Goal: Task Accomplishment & Management: Manage account settings

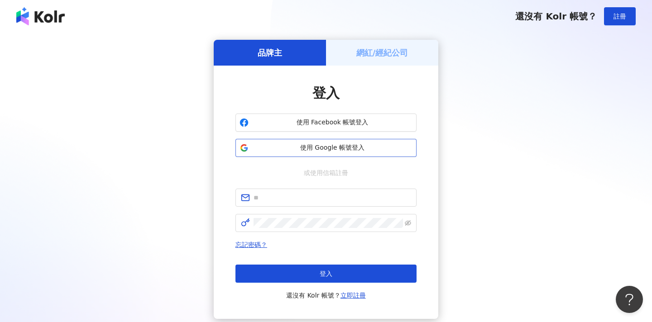
click at [307, 148] on span "使用 Google 帳號登入" at bounding box center [332, 148] width 160 height 9
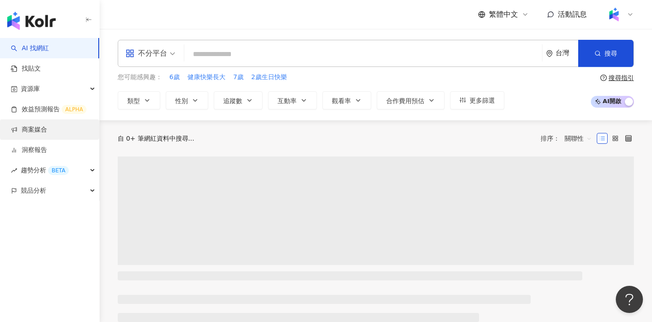
click at [40, 130] on link "商案媒合" at bounding box center [29, 129] width 36 height 9
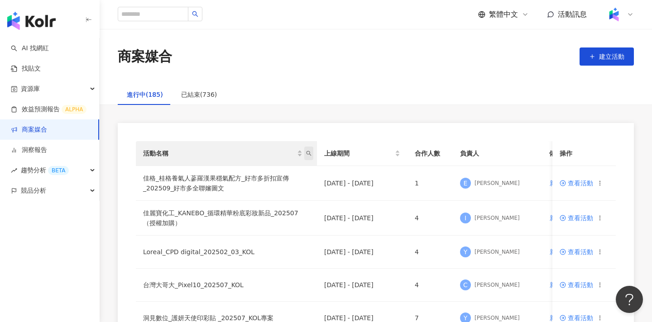
click at [308, 153] on icon "search" at bounding box center [308, 153] width 5 height 5
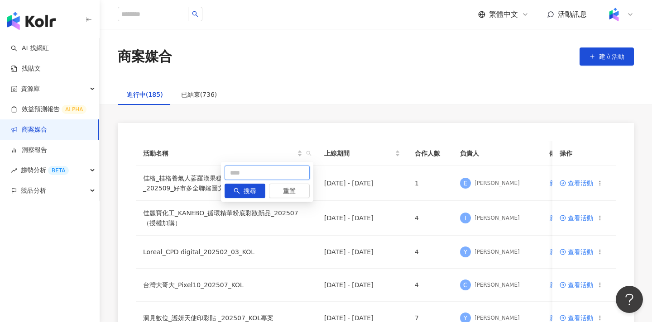
click at [296, 173] on input "text" at bounding box center [267, 173] width 85 height 14
type input "*******"
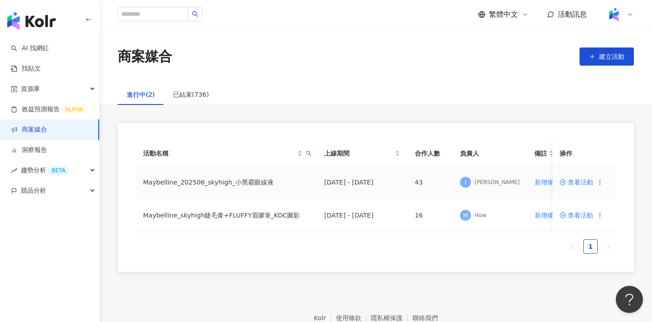
click at [579, 186] on td "查看活動" at bounding box center [583, 182] width 63 height 33
click at [580, 182] on span "查看活動" at bounding box center [577, 182] width 34 height 6
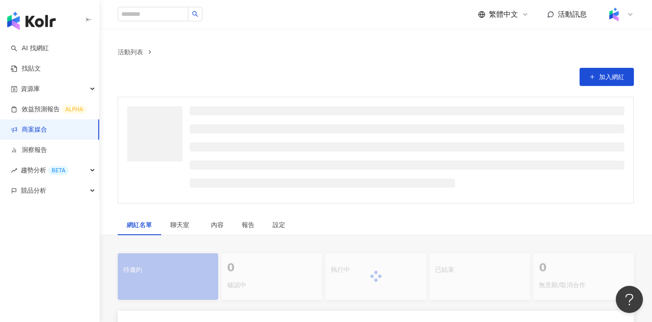
click at [369, 259] on div at bounding box center [376, 277] width 516 height 47
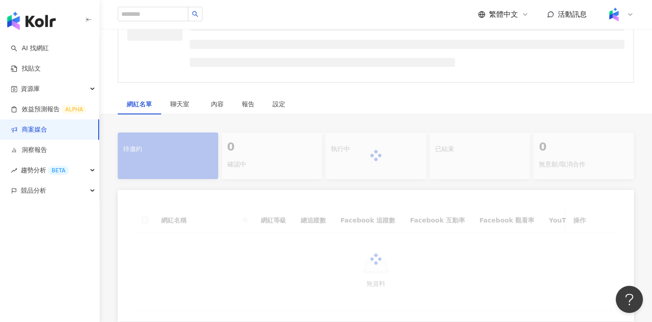
scroll to position [134, 0]
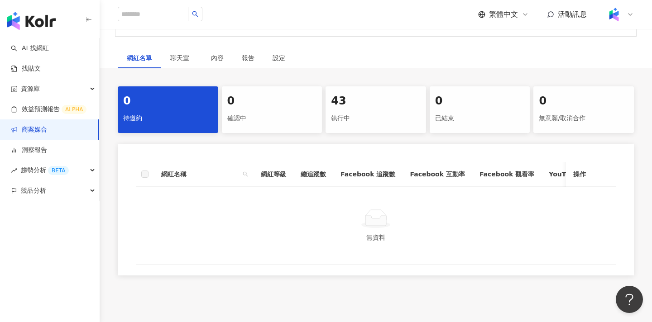
click at [367, 116] on div "執行中" at bounding box center [376, 118] width 90 height 15
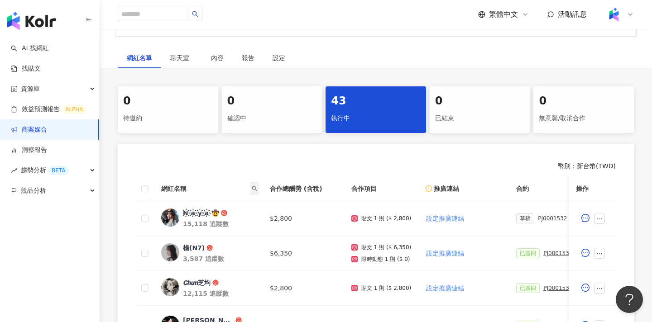
click at [253, 188] on icon "search" at bounding box center [254, 188] width 5 height 5
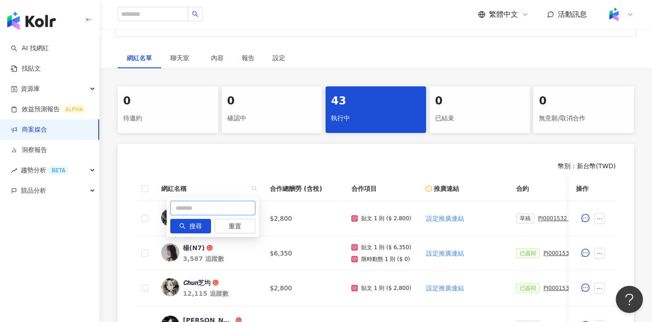
click at [236, 210] on input "text" at bounding box center [212, 208] width 85 height 14
type input "*"
type input "**"
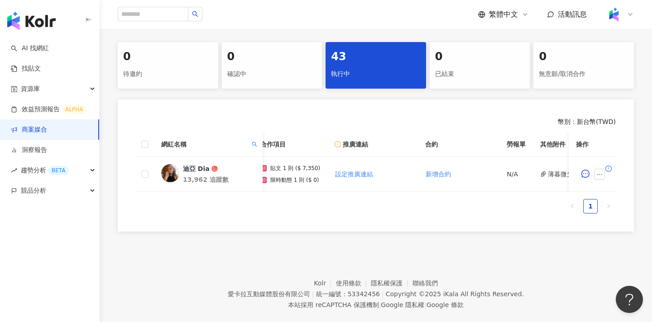
scroll to position [0, 62]
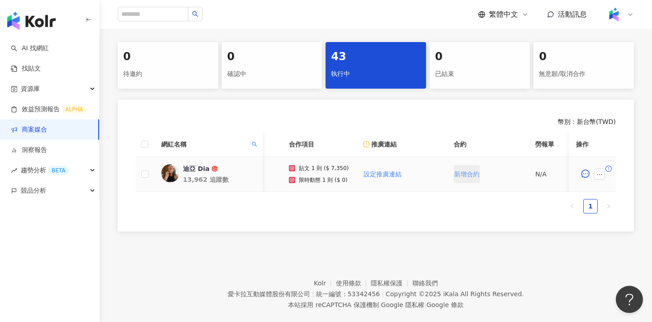
click at [462, 173] on span "新增合約" at bounding box center [466, 174] width 25 height 7
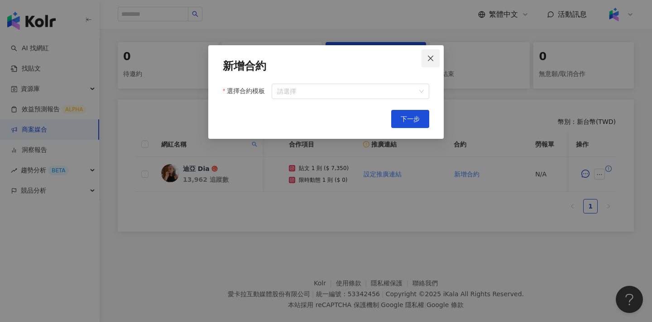
click at [425, 60] on span "Close" at bounding box center [430, 58] width 18 height 7
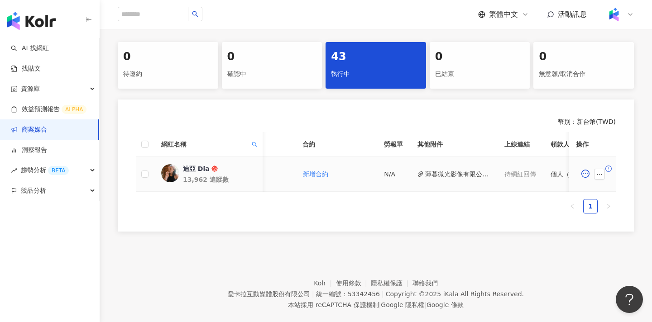
scroll to position [0, 397]
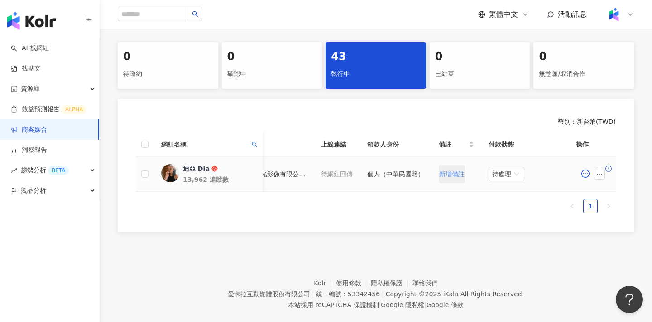
click at [444, 179] on button "新增備註" at bounding box center [452, 174] width 26 height 18
click at [595, 177] on button "button" at bounding box center [599, 174] width 11 height 11
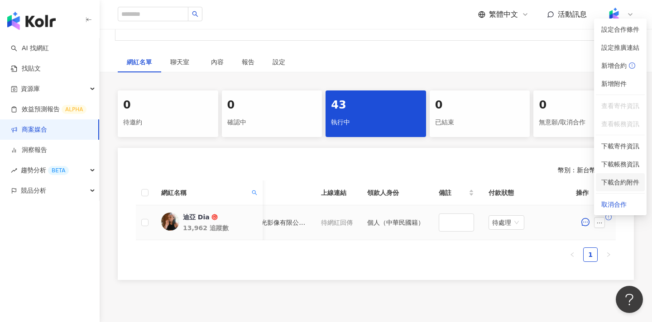
scroll to position [129, 0]
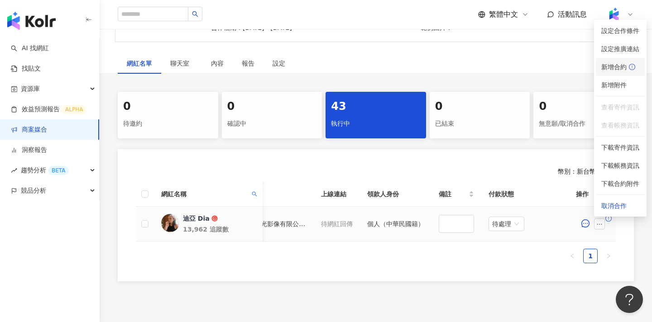
click at [616, 64] on span "新增合約" at bounding box center [620, 67] width 38 height 10
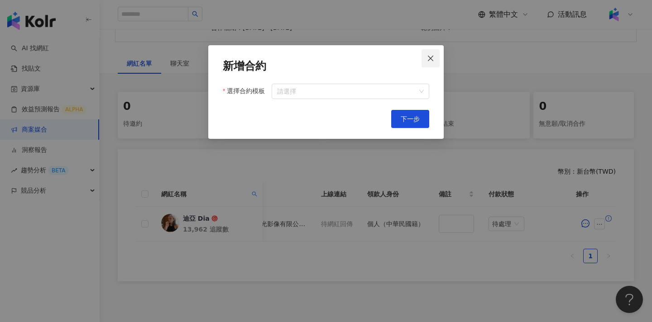
click at [429, 60] on icon "close" at bounding box center [430, 58] width 7 height 7
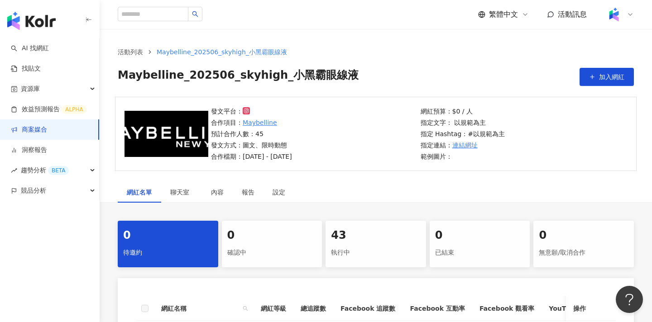
scroll to position [14, 0]
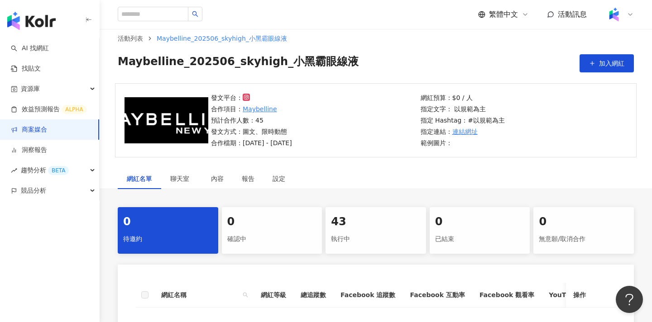
click at [386, 227] on div "43" at bounding box center [376, 222] width 90 height 15
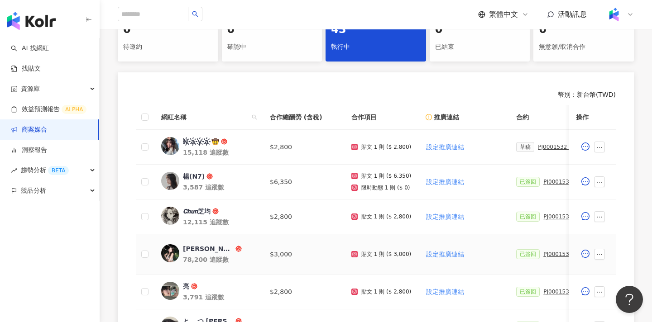
scroll to position [223, 0]
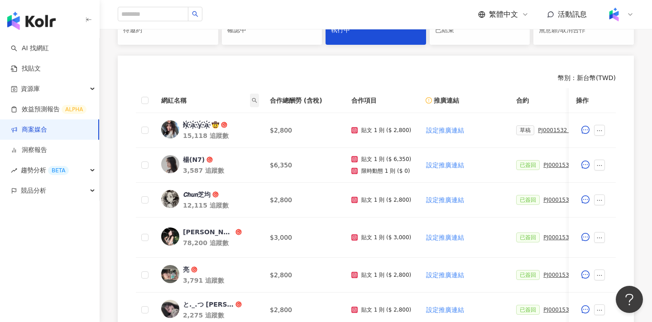
click at [254, 99] on icon "search" at bounding box center [254, 100] width 5 height 5
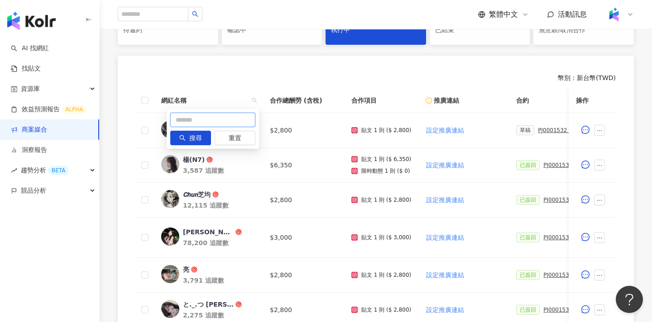
click at [253, 119] on input "text" at bounding box center [212, 120] width 85 height 14
type input "**"
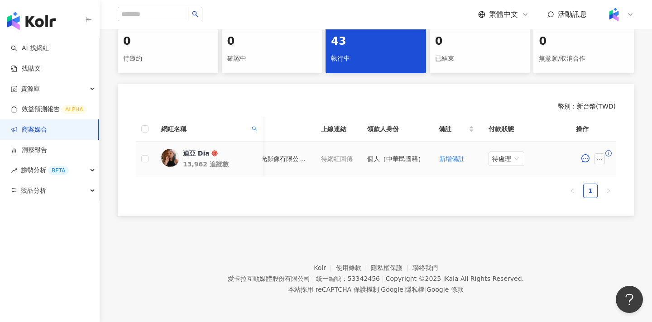
scroll to position [0, 397]
click at [599, 157] on icon "ellipsis" at bounding box center [599, 159] width 6 height 6
click at [612, 226] on div "新增附件" at bounding box center [613, 231] width 25 height 10
click at [602, 159] on icon "ellipsis" at bounding box center [599, 159] width 6 height 6
click at [617, 228] on span "新增附件" at bounding box center [613, 231] width 25 height 7
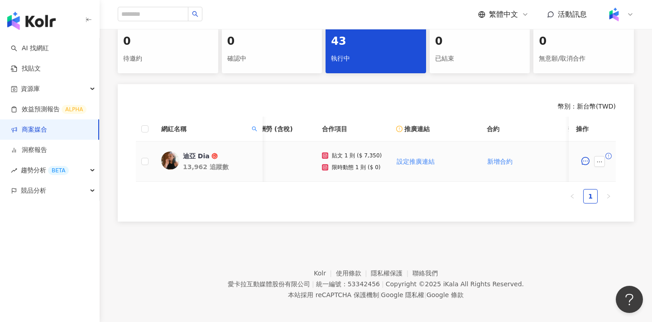
scroll to position [0, 0]
